Goal: Find specific page/section: Find specific page/section

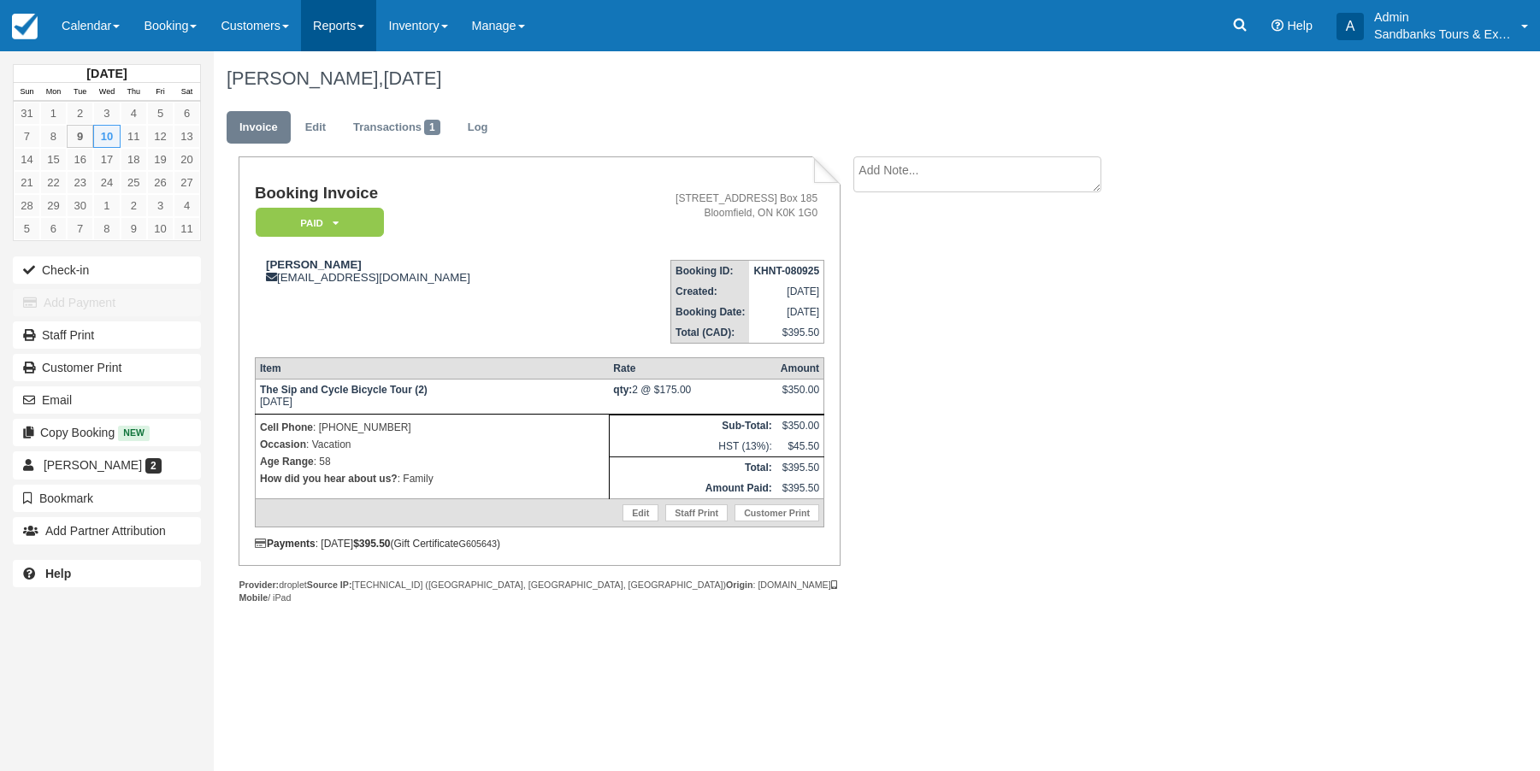
click at [333, 27] on link "Reports" at bounding box center [338, 25] width 75 height 51
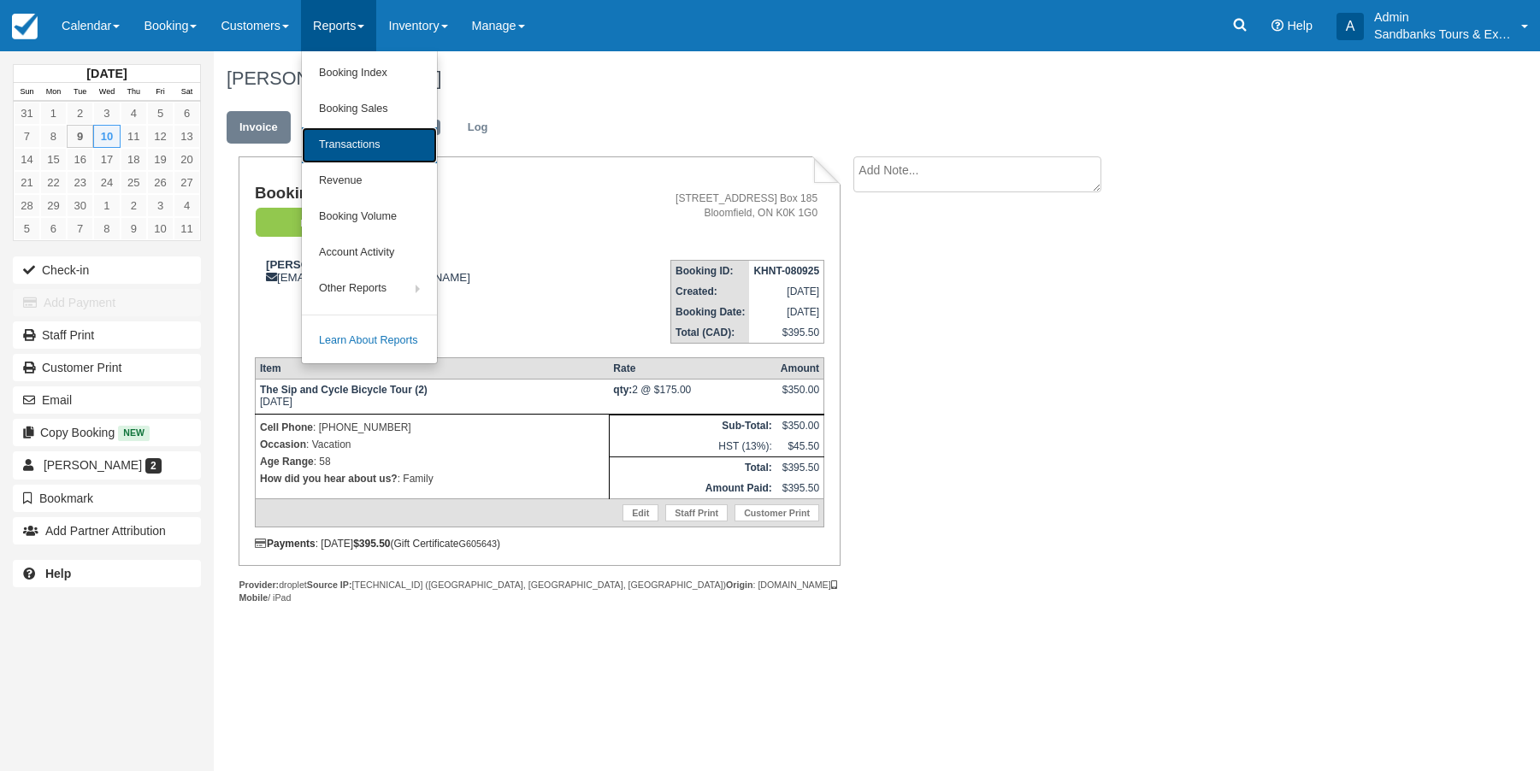
click at [363, 152] on link "Transactions" at bounding box center [369, 145] width 135 height 36
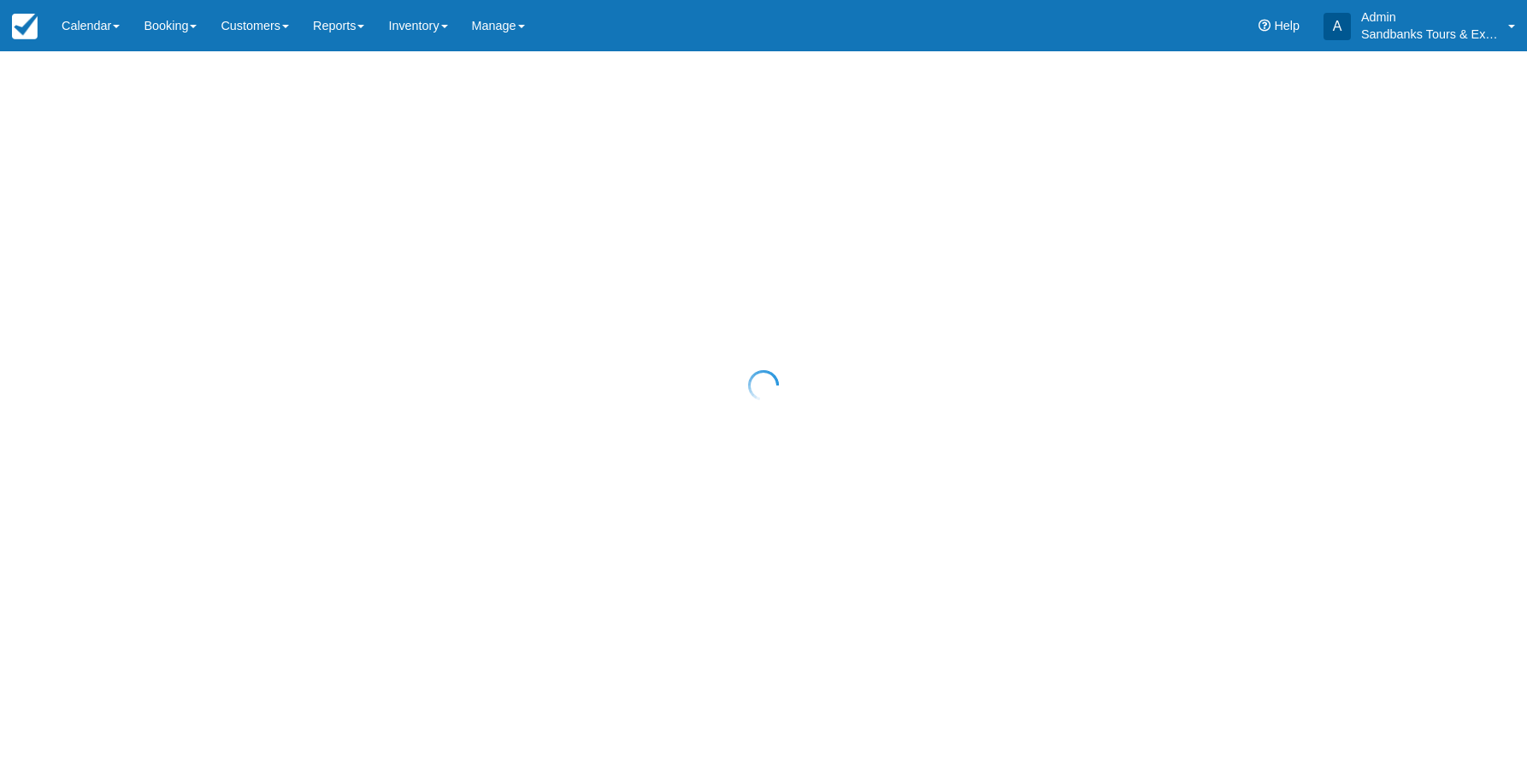
select select "10"
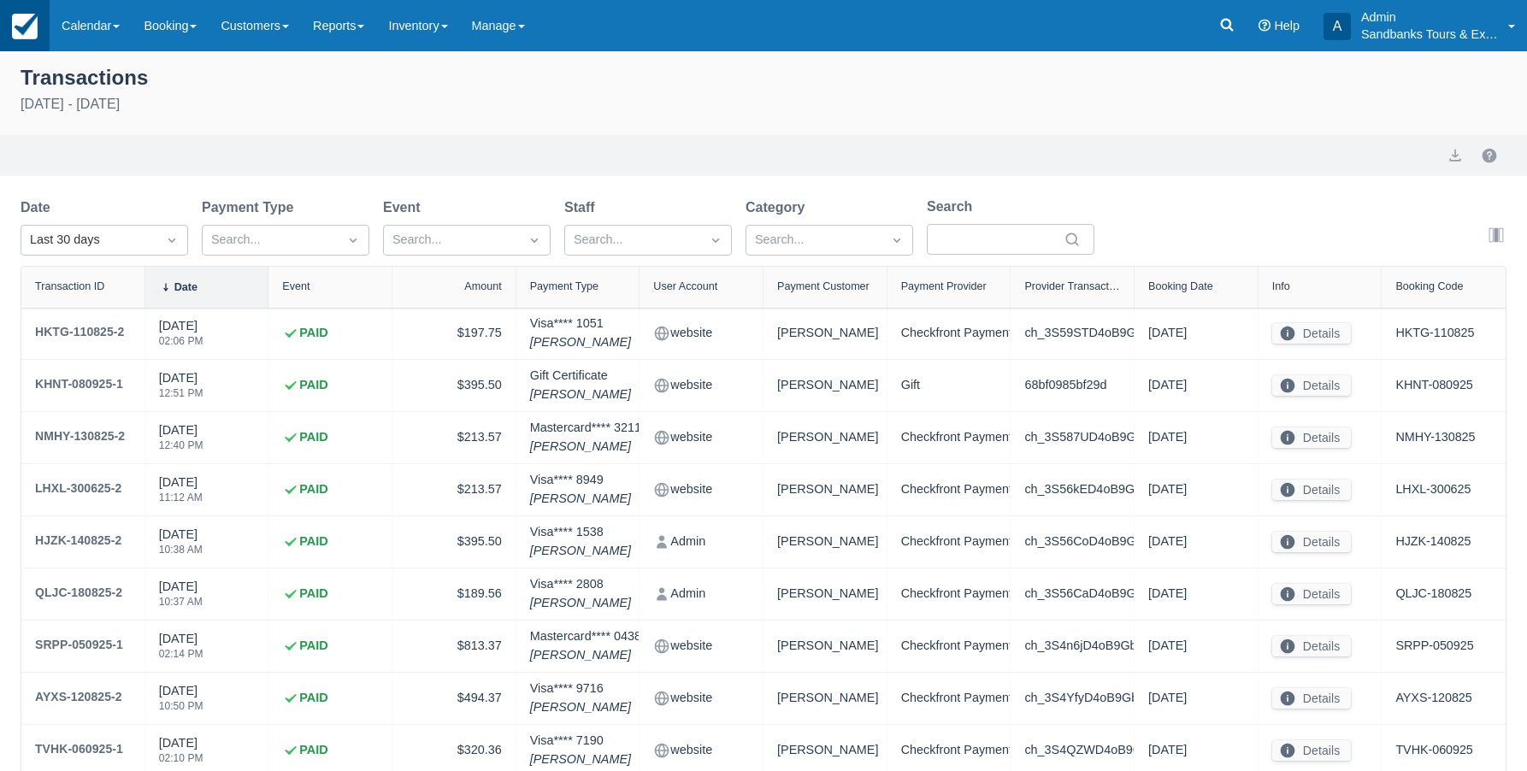
click at [29, 30] on img at bounding box center [25, 27] width 26 height 26
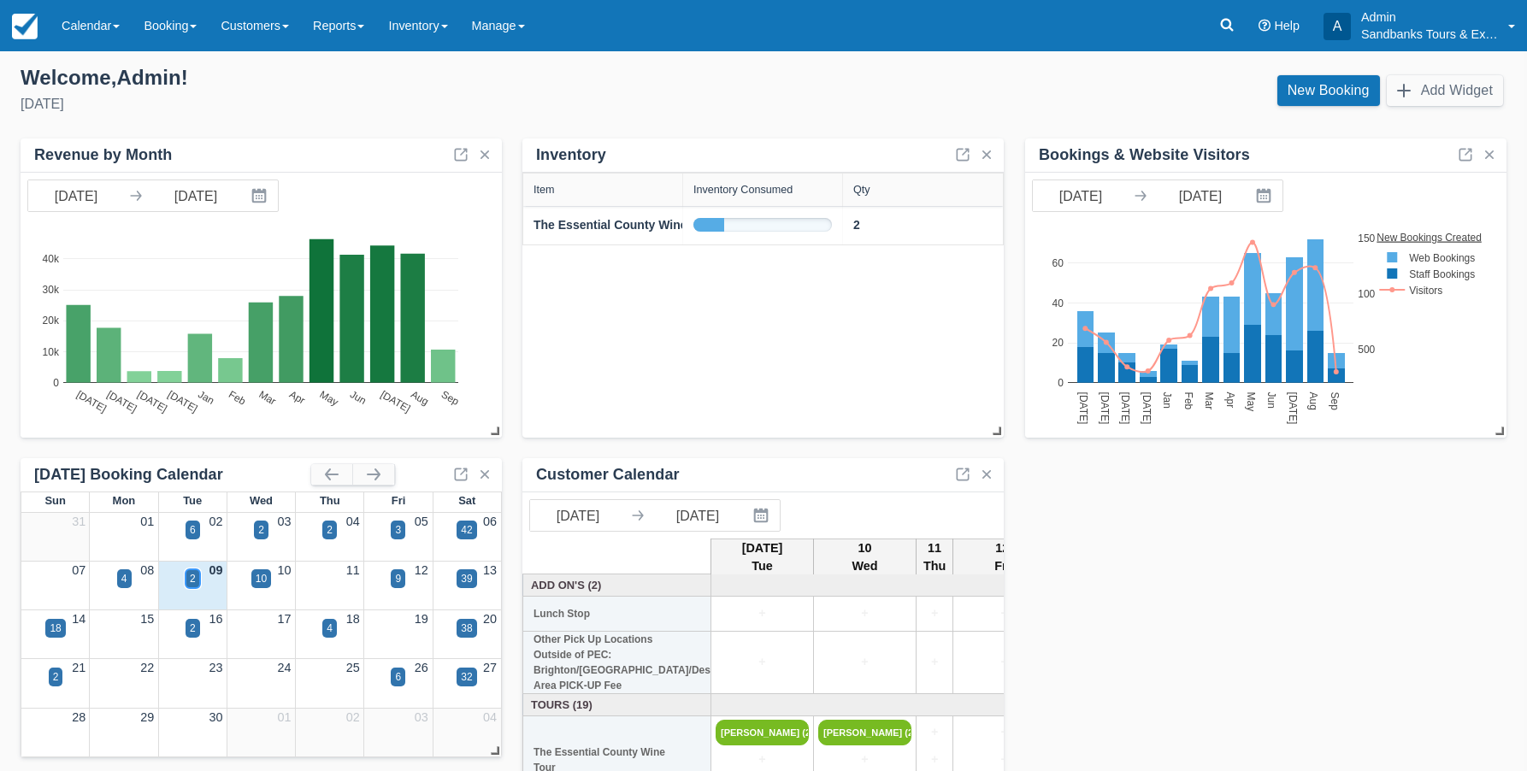
click at [199, 580] on div "2" at bounding box center [193, 578] width 15 height 19
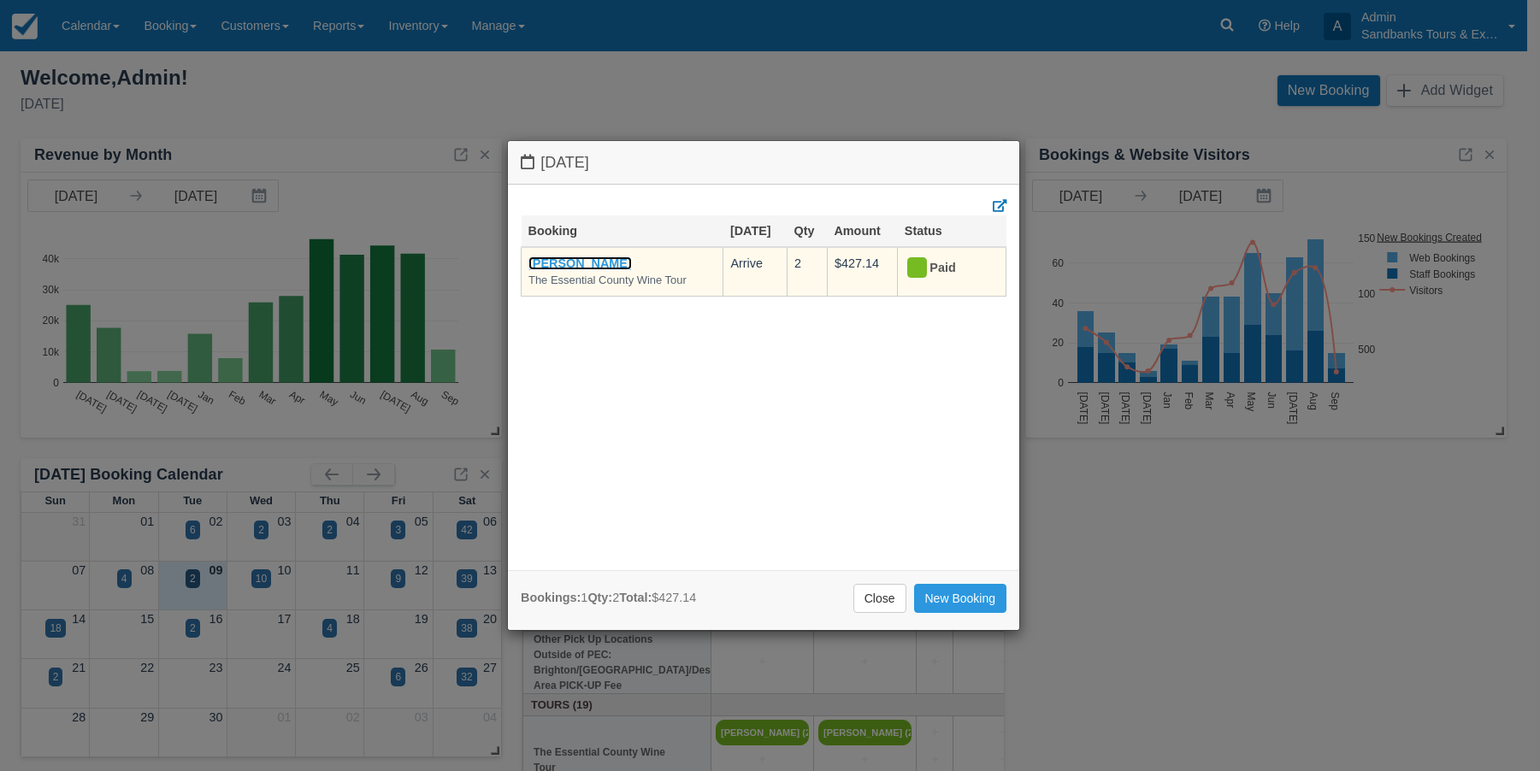
click at [563, 265] on link "[PERSON_NAME]" at bounding box center [579, 263] width 103 height 14
